Goal: Task Accomplishment & Management: Use online tool/utility

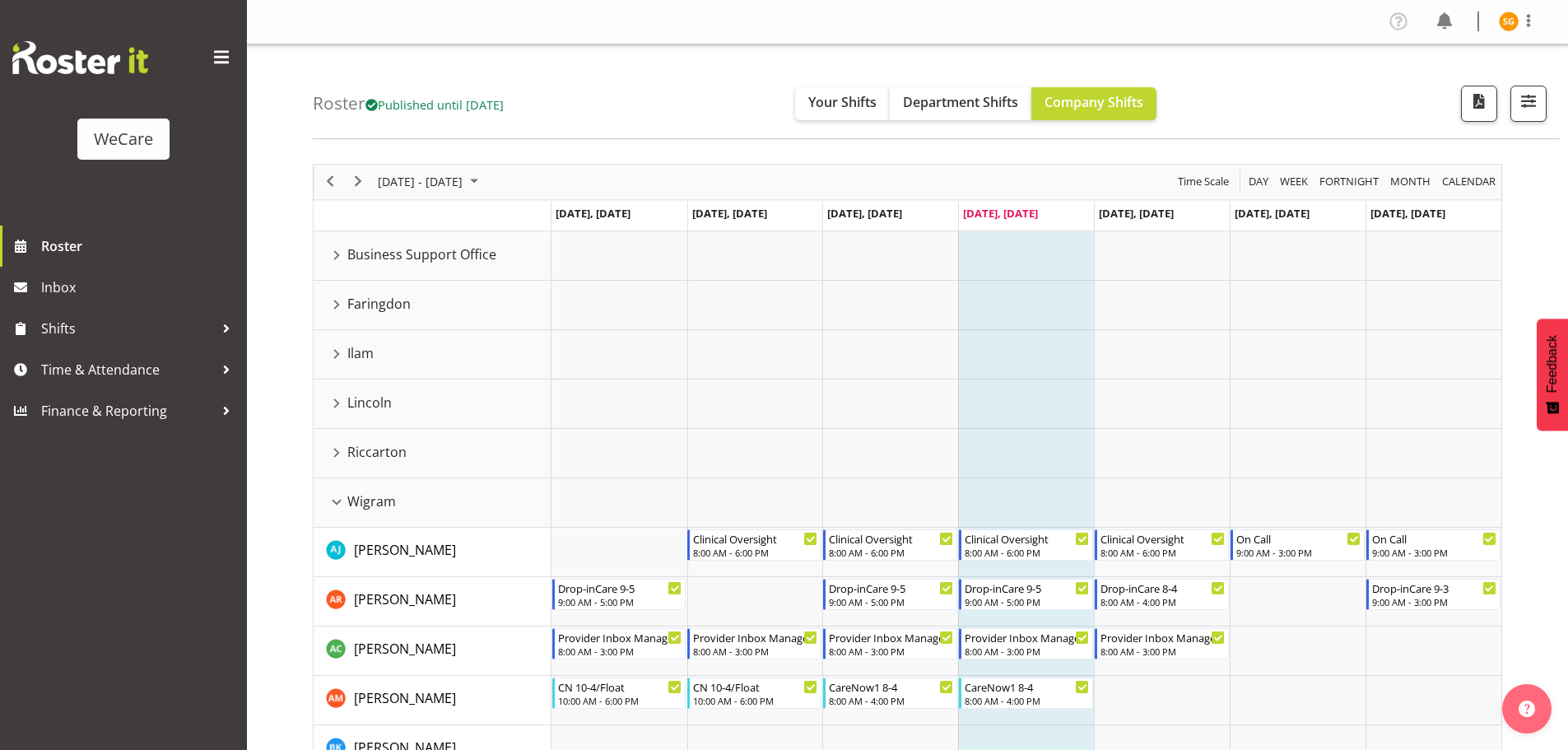
scroll to position [247, 0]
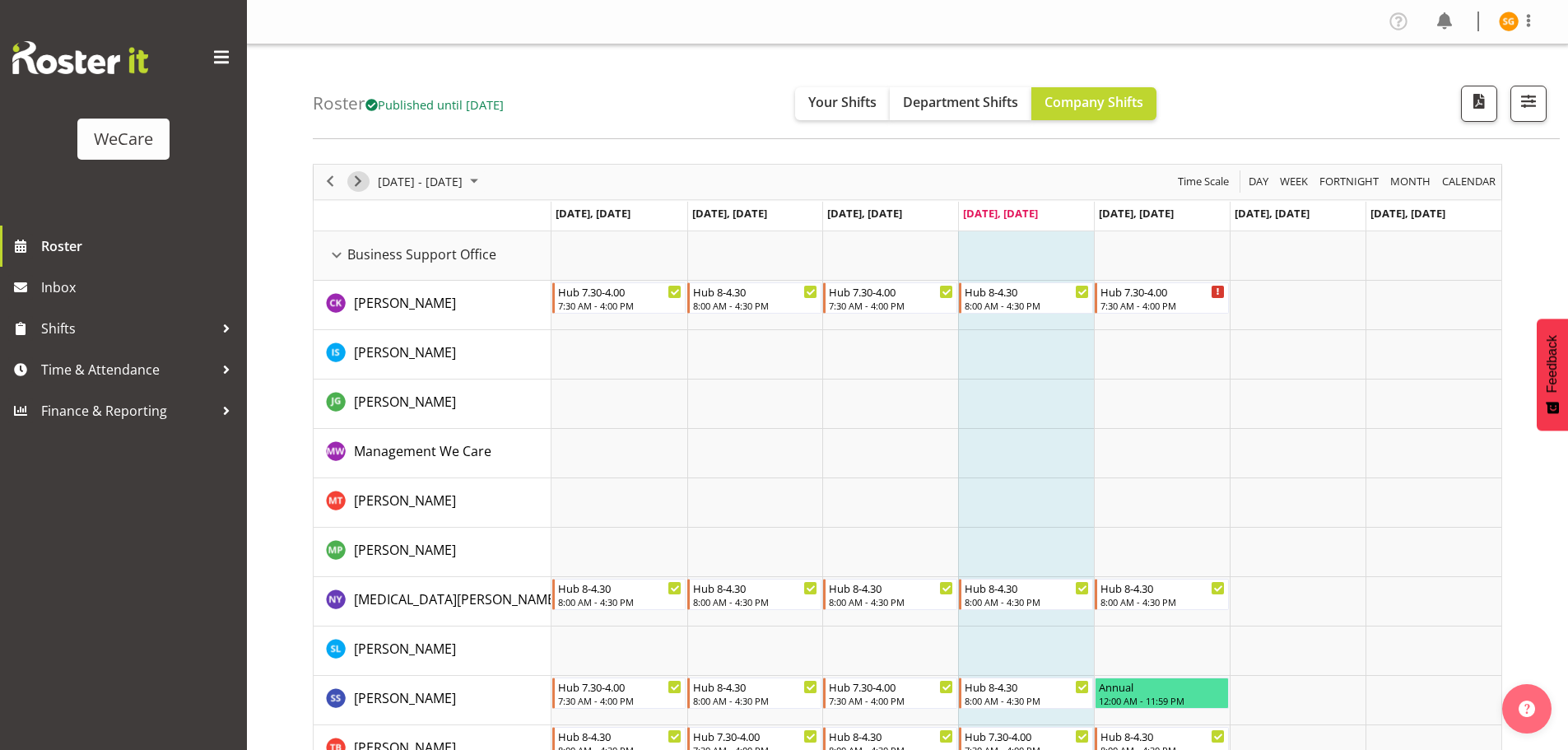
click at [360, 181] on span "Next" at bounding box center [358, 181] width 20 height 20
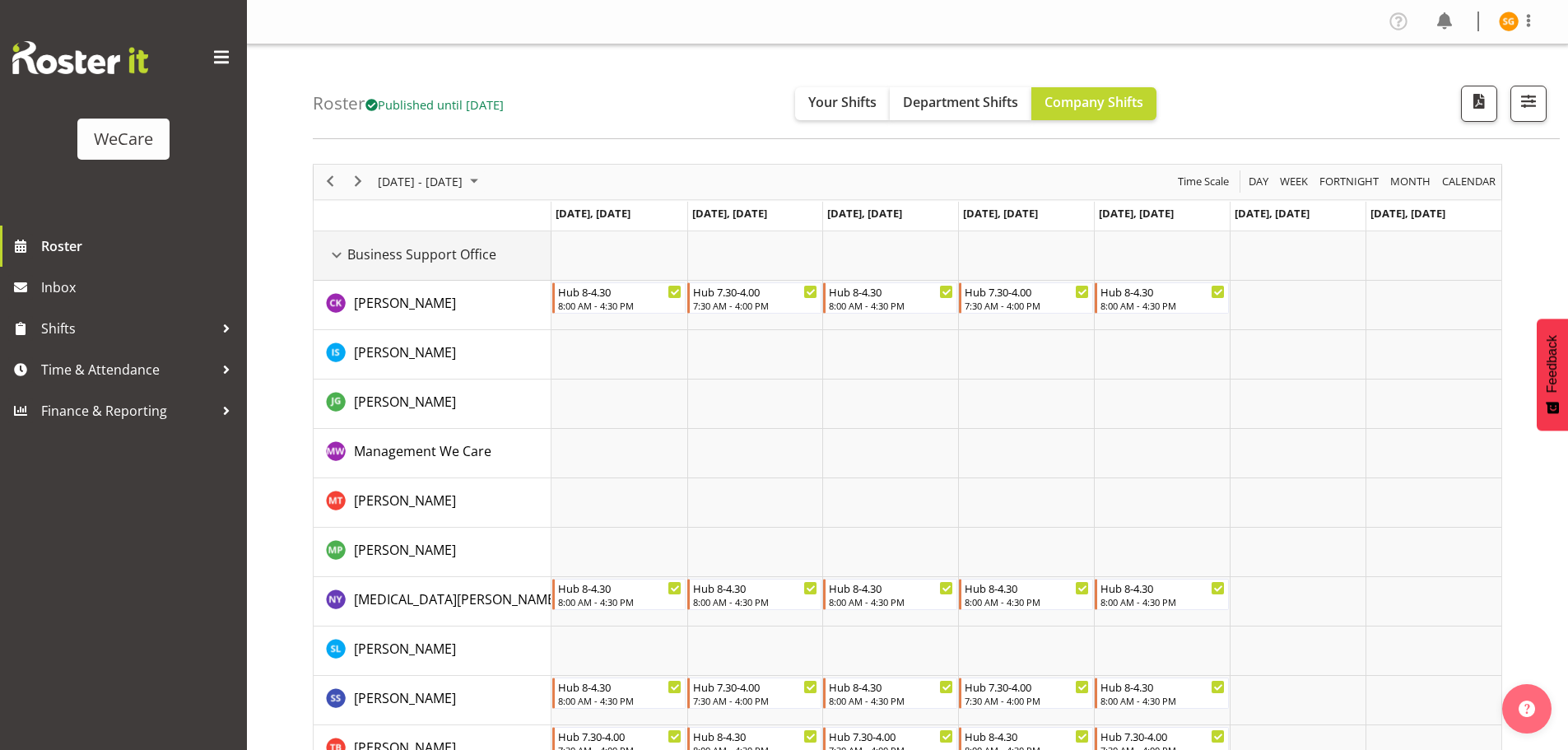
click at [338, 254] on div "Business Support Office resource" at bounding box center [336, 255] width 21 height 21
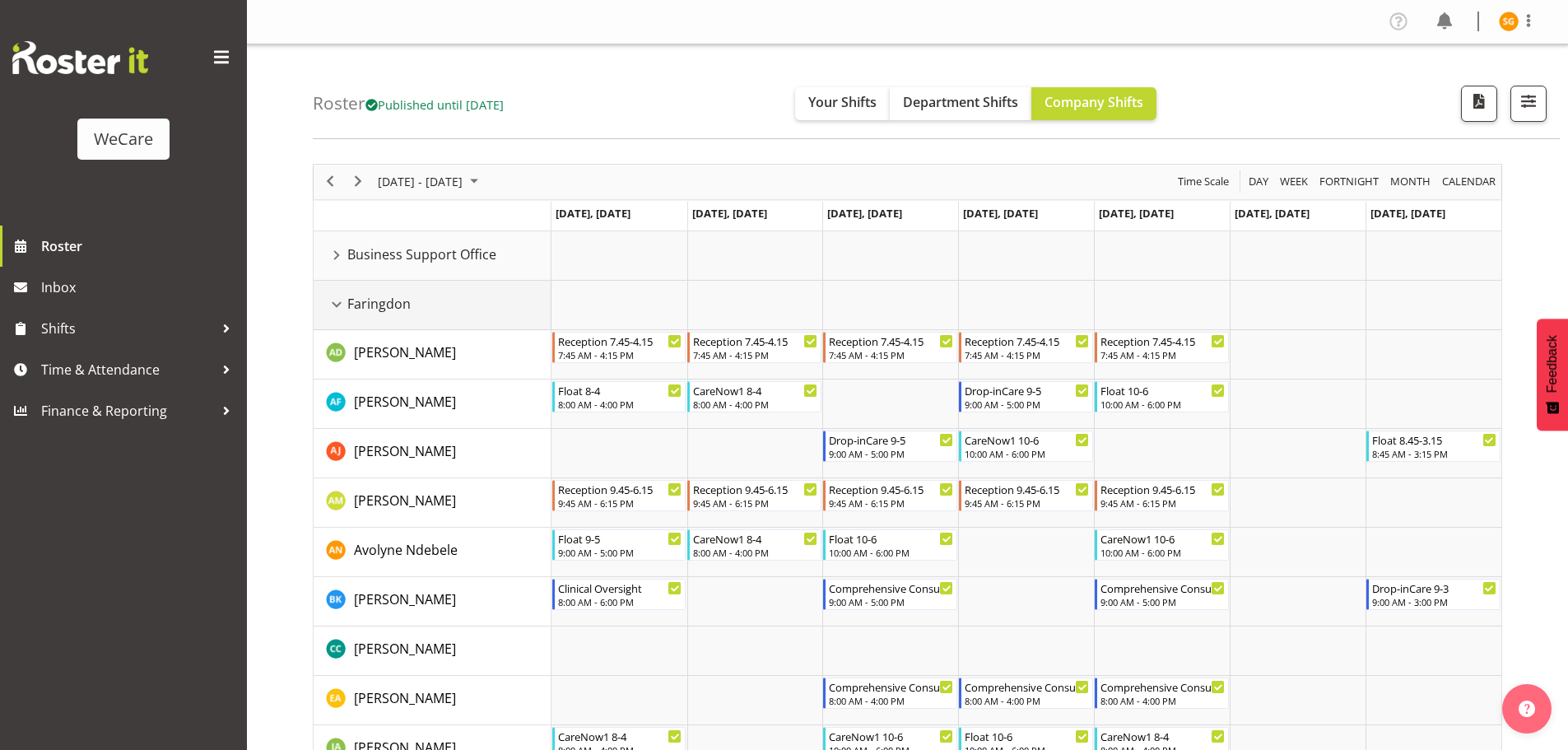
click at [332, 303] on div "Faringdon resource" at bounding box center [336, 304] width 21 height 21
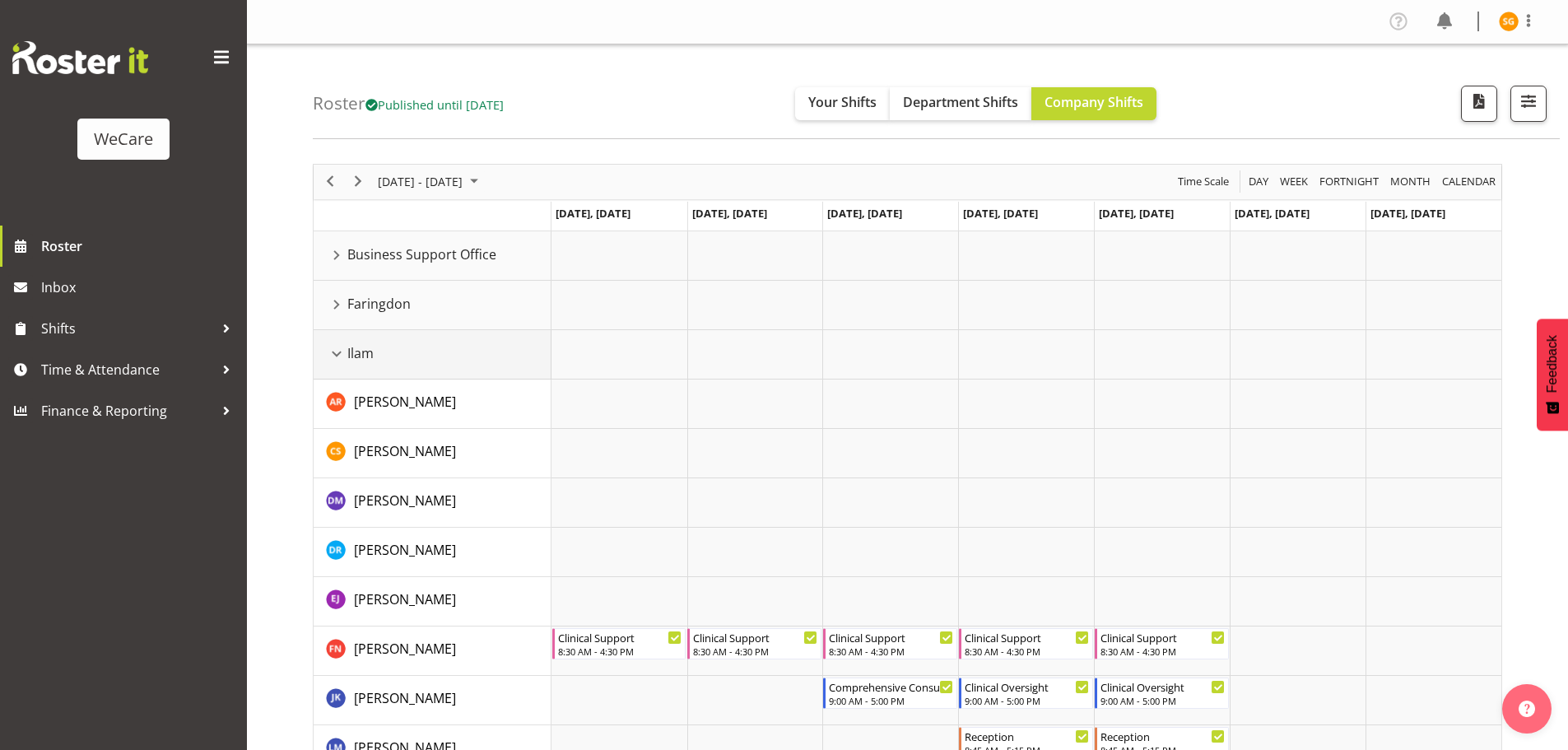
click at [336, 355] on div "Ilam resource" at bounding box center [336, 354] width 21 height 21
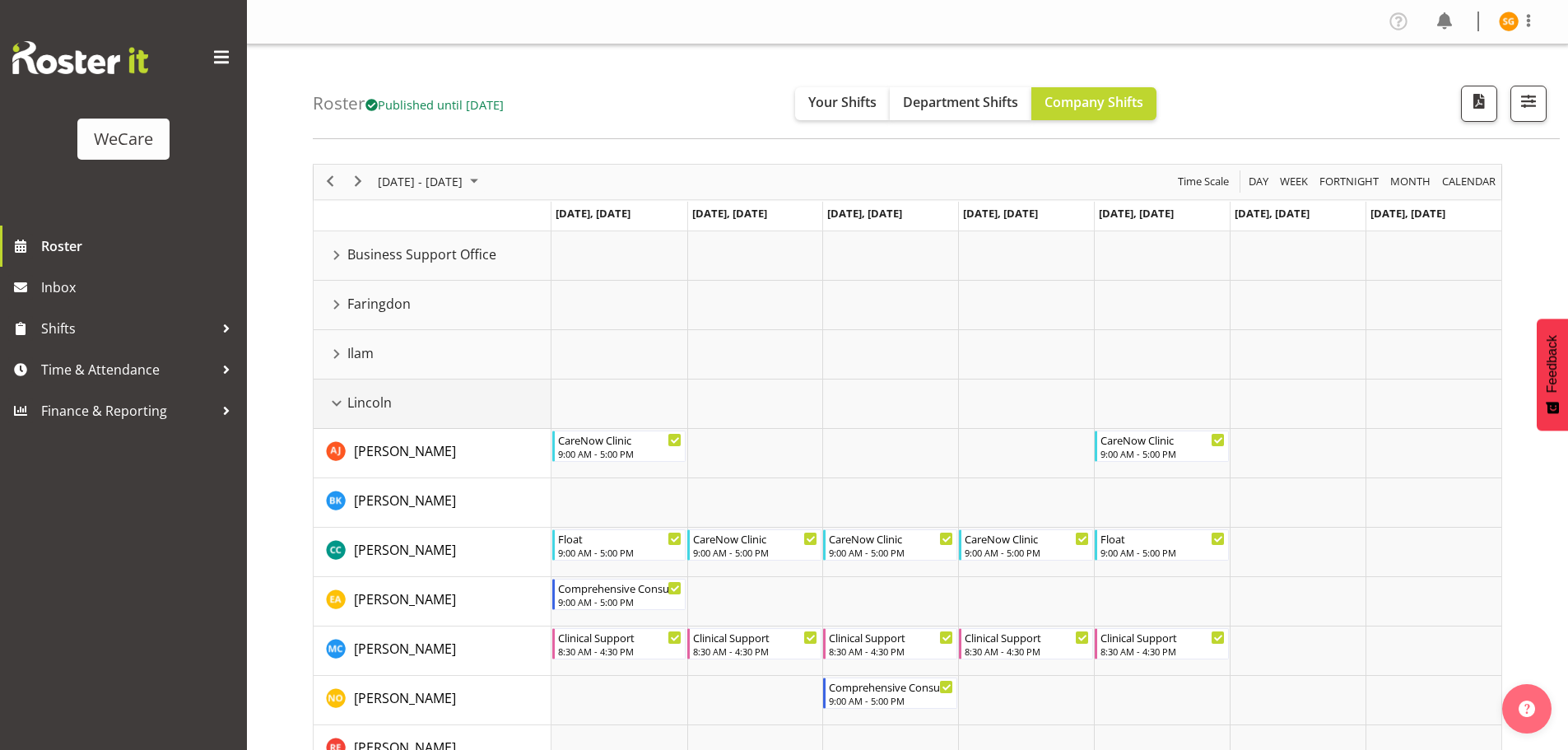
click at [336, 404] on div "Lincoln resource" at bounding box center [336, 403] width 21 height 21
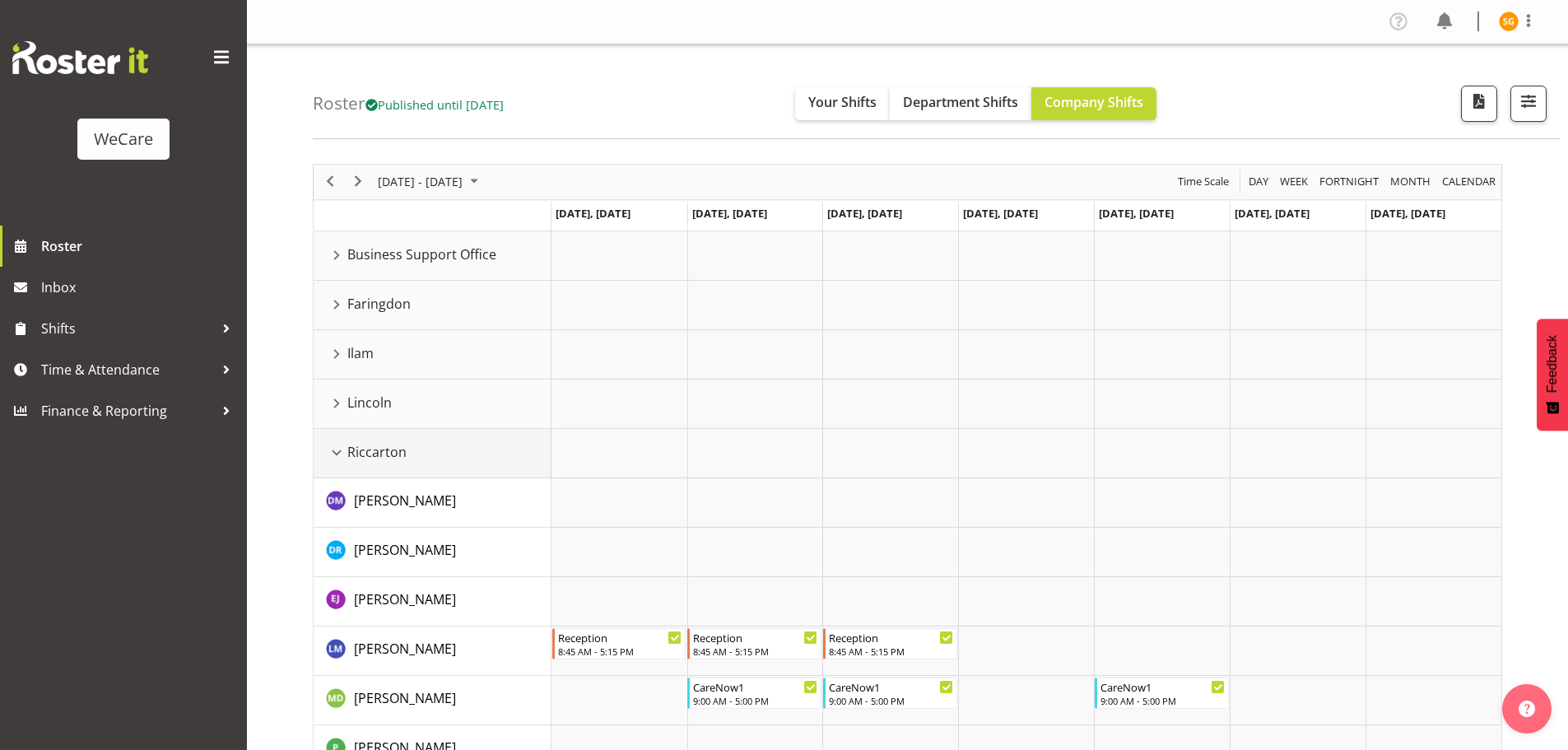
click at [336, 447] on div "Riccarton resource" at bounding box center [336, 452] width 21 height 21
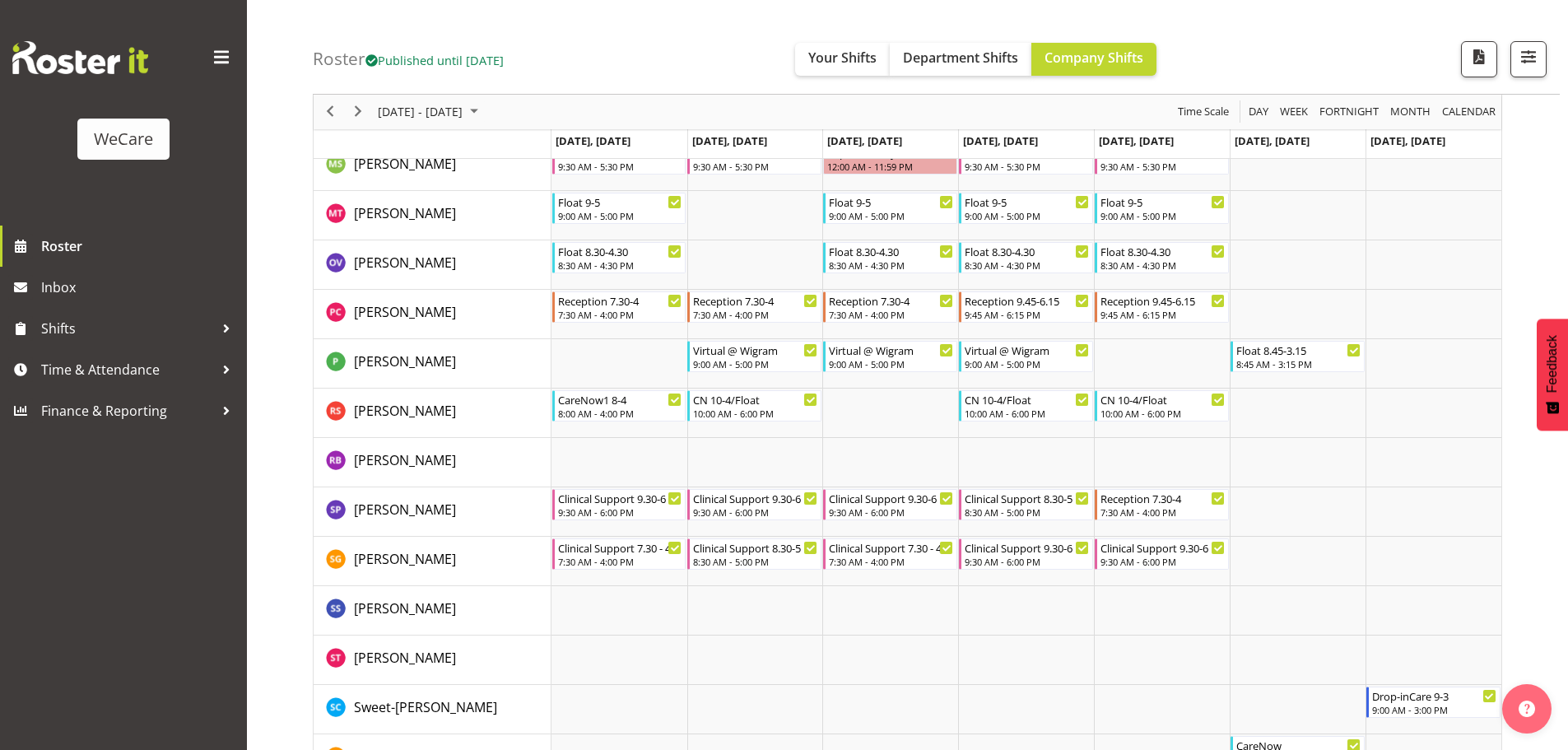
scroll to position [1207, 0]
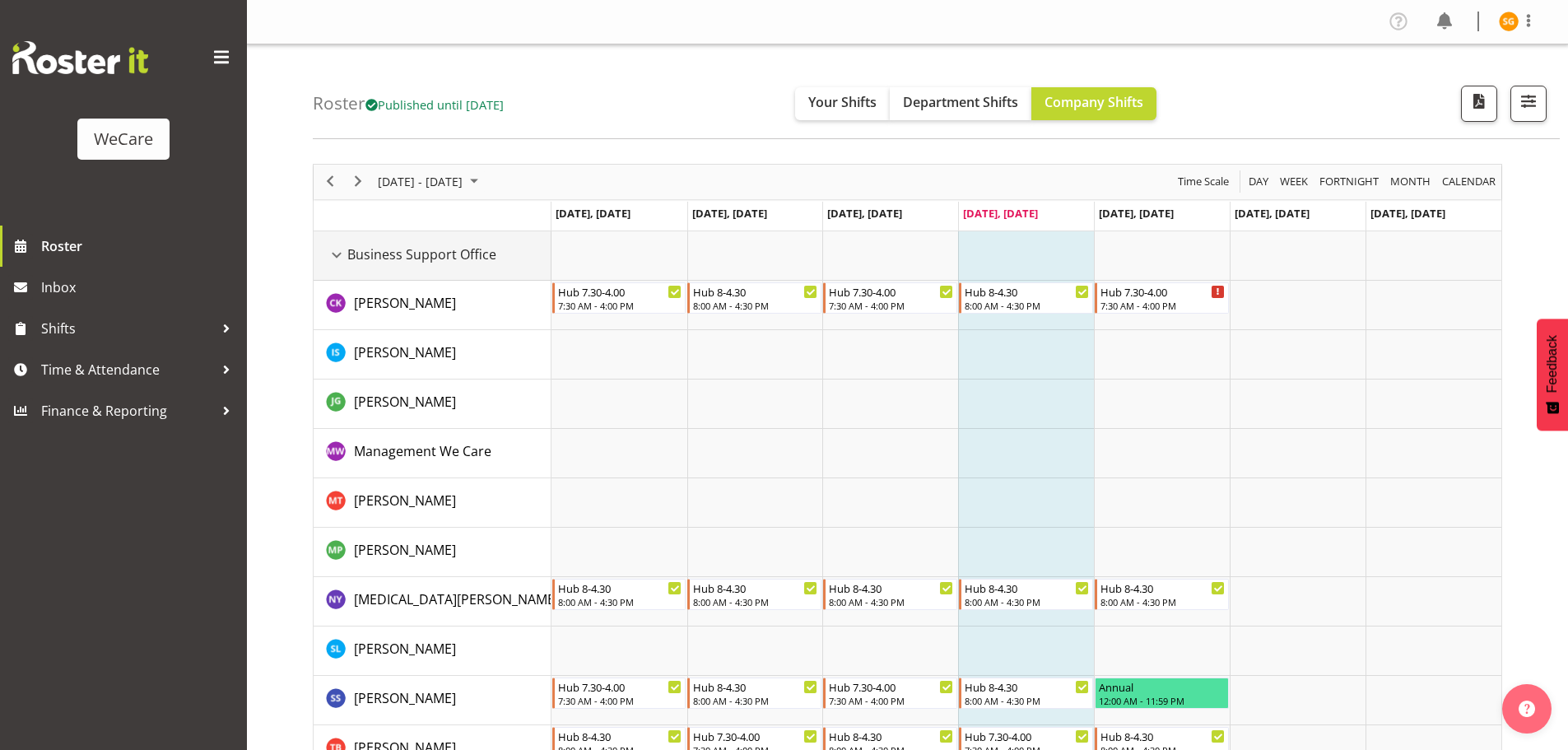
click at [336, 263] on div "Business Support Office resource" at bounding box center [336, 255] width 21 height 21
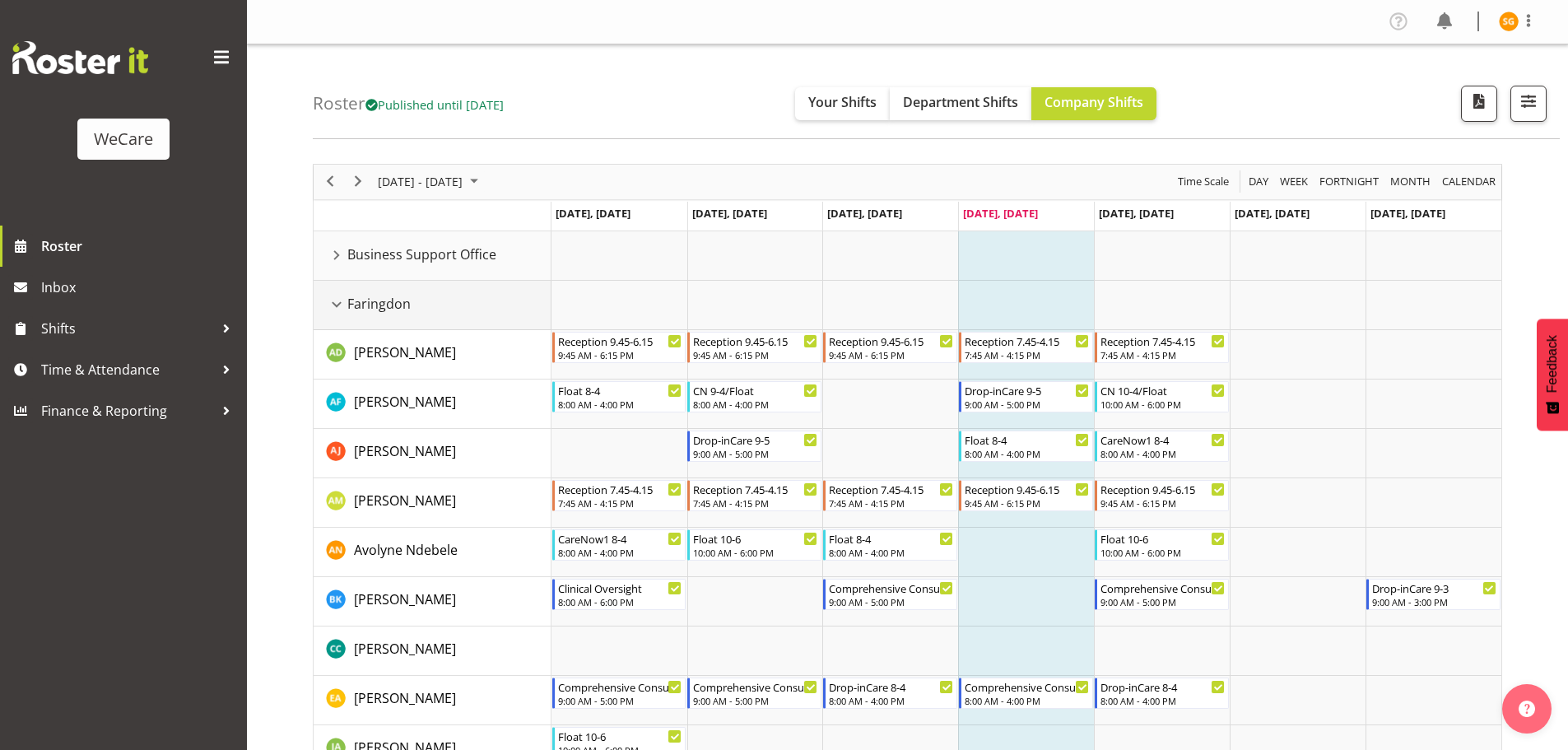
click at [329, 315] on td "Faringdon" at bounding box center [433, 305] width 238 height 49
click at [331, 304] on div "Faringdon resource" at bounding box center [336, 304] width 21 height 21
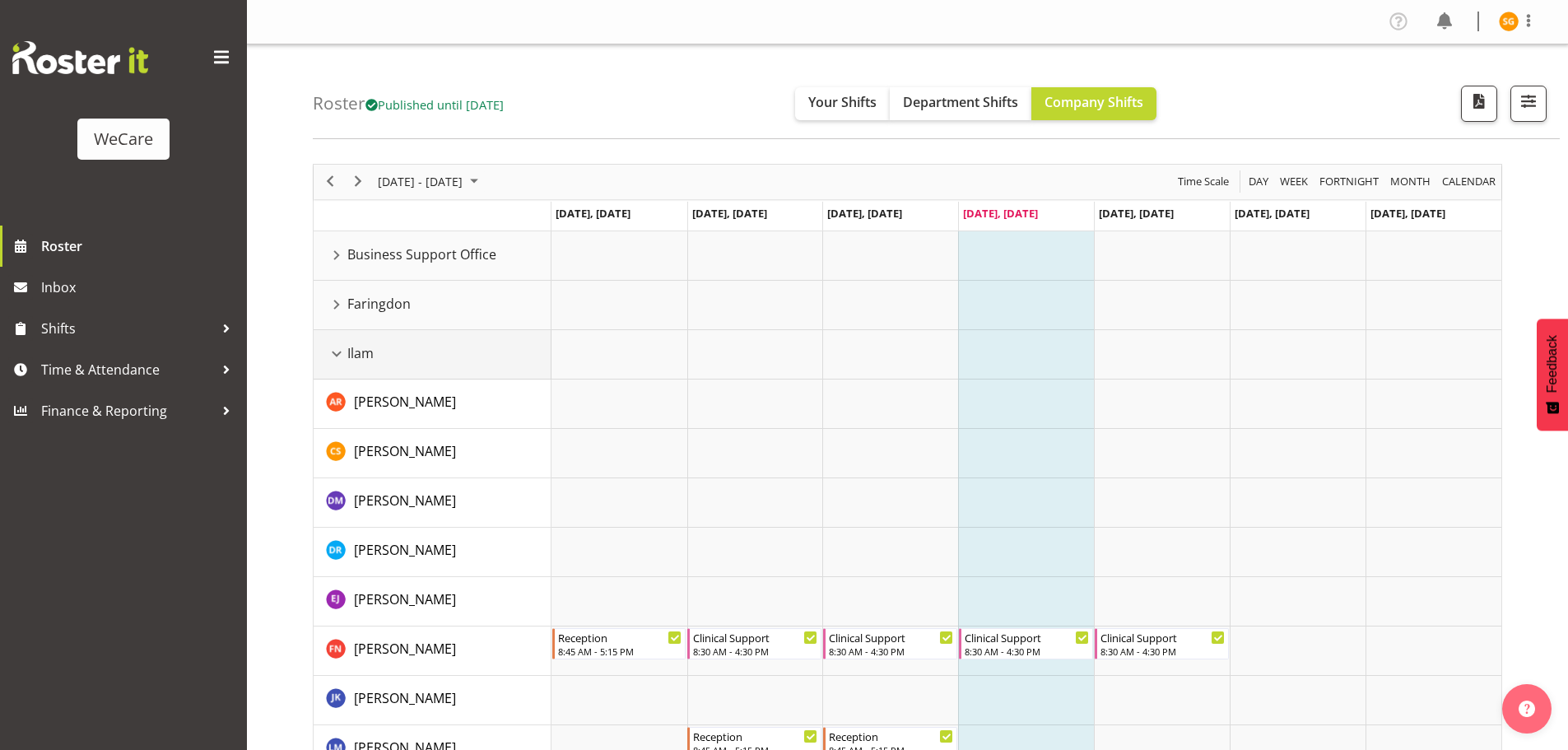
click at [332, 359] on div "Ilam resource" at bounding box center [336, 354] width 21 height 21
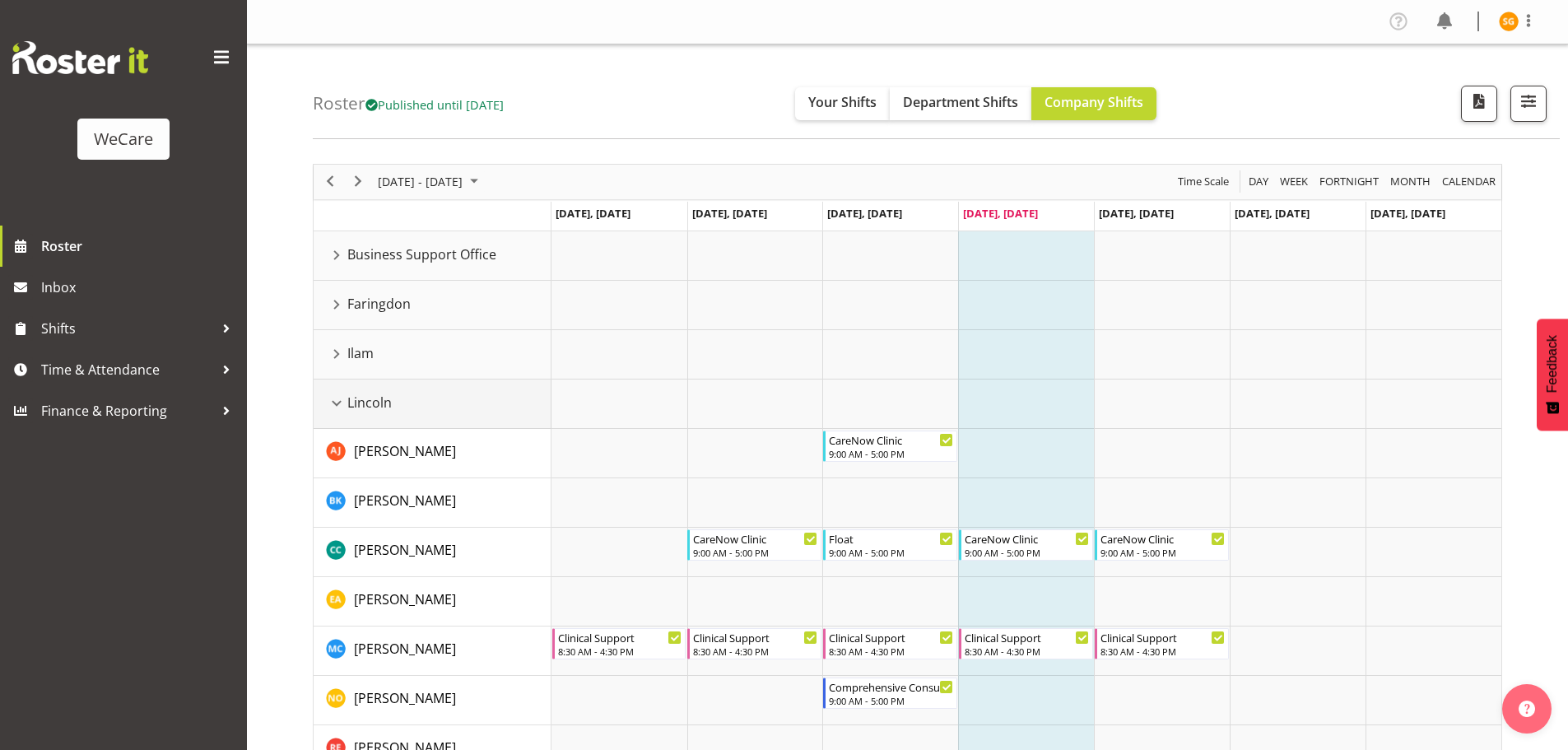
click at [334, 411] on div "Lincoln resource" at bounding box center [336, 403] width 21 height 21
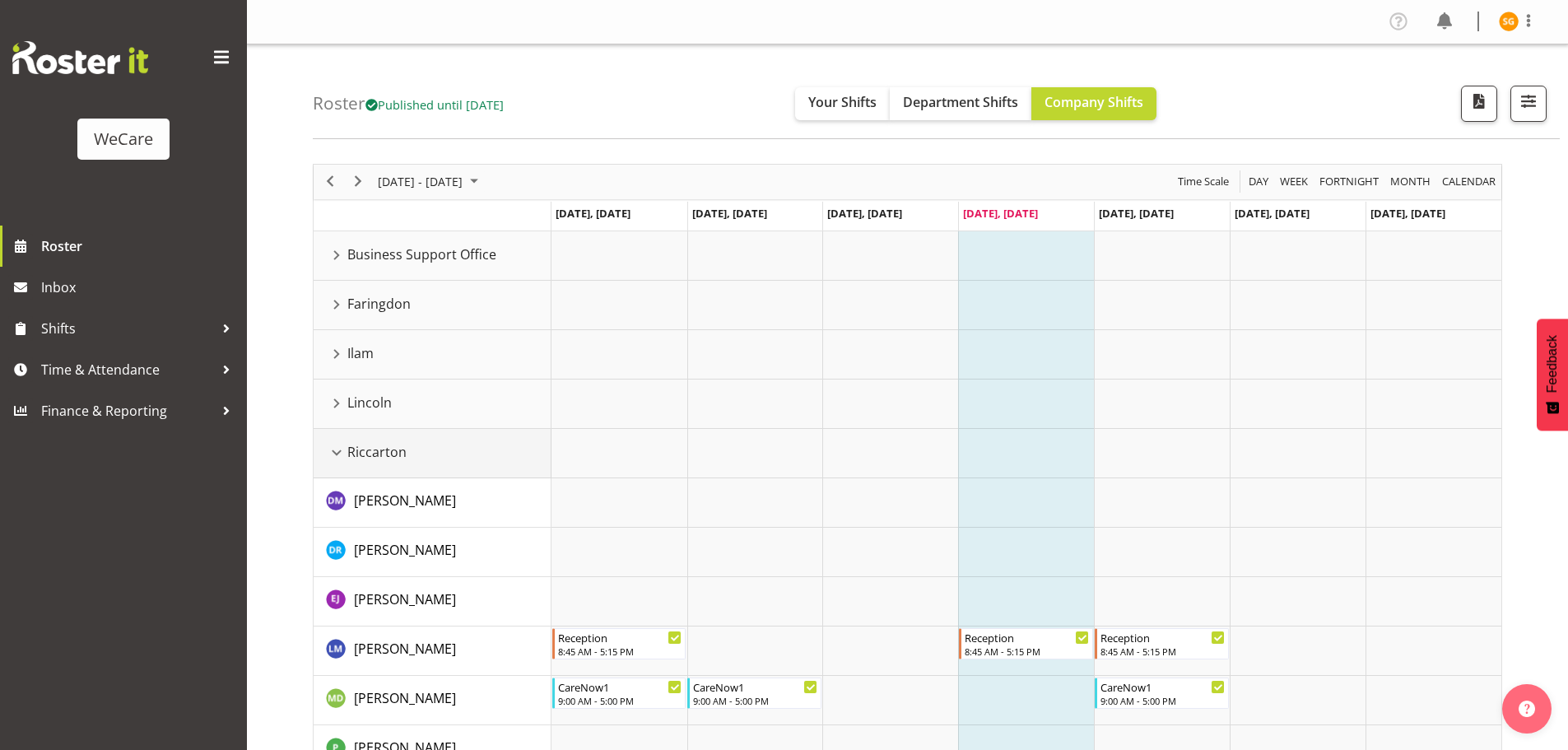
click at [355, 449] on span "Riccarton" at bounding box center [378, 452] width 60 height 20
click at [329, 453] on div "Riccarton resource" at bounding box center [336, 452] width 21 height 21
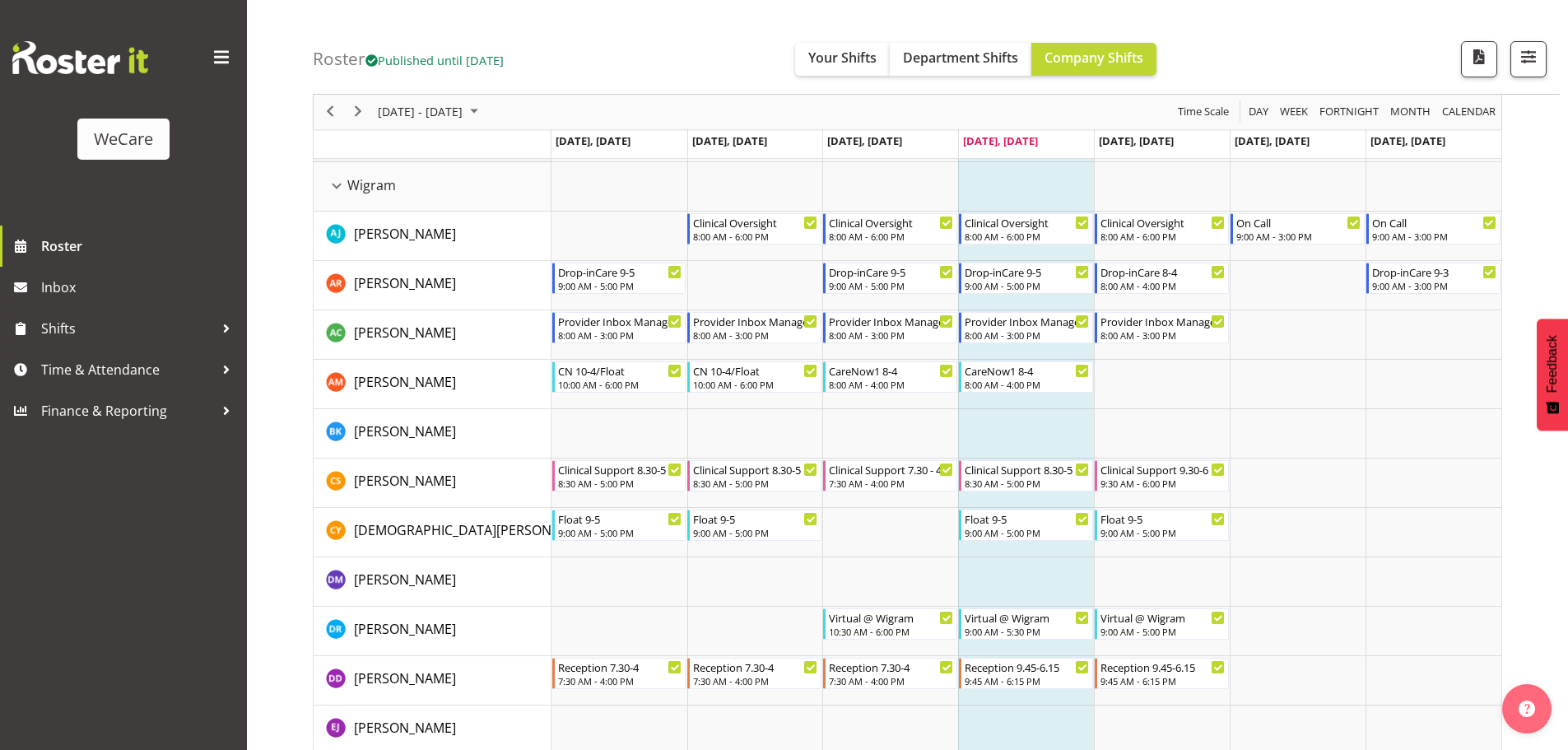
scroll to position [329, 0]
